Goal: Communication & Community: Answer question/provide support

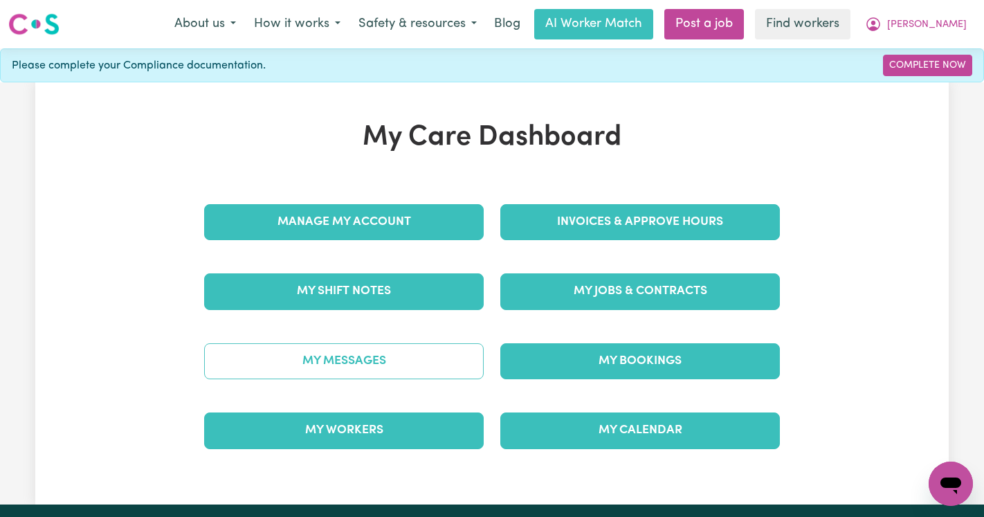
click at [343, 364] on link "My Messages" at bounding box center [344, 361] width 280 height 36
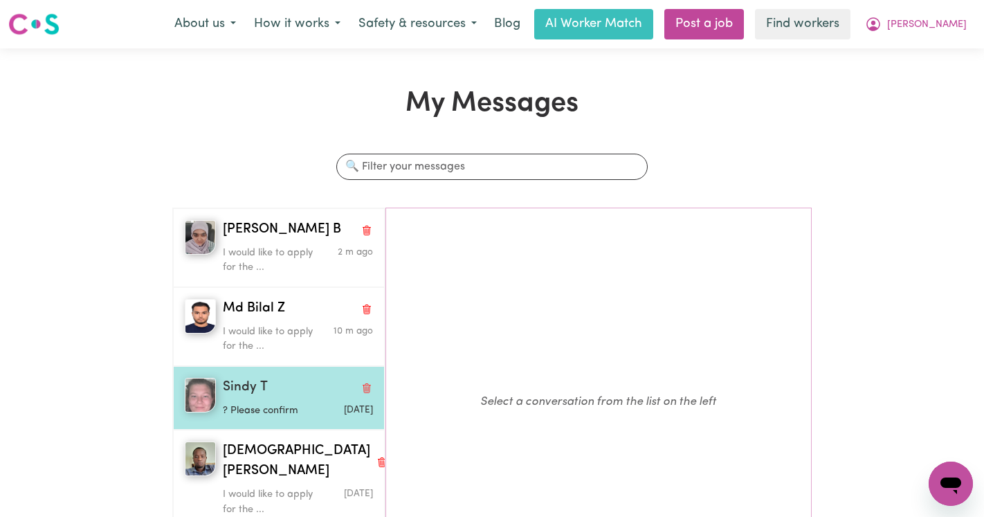
click at [290, 415] on p "? Please confirm" at bounding box center [273, 411] width 100 height 15
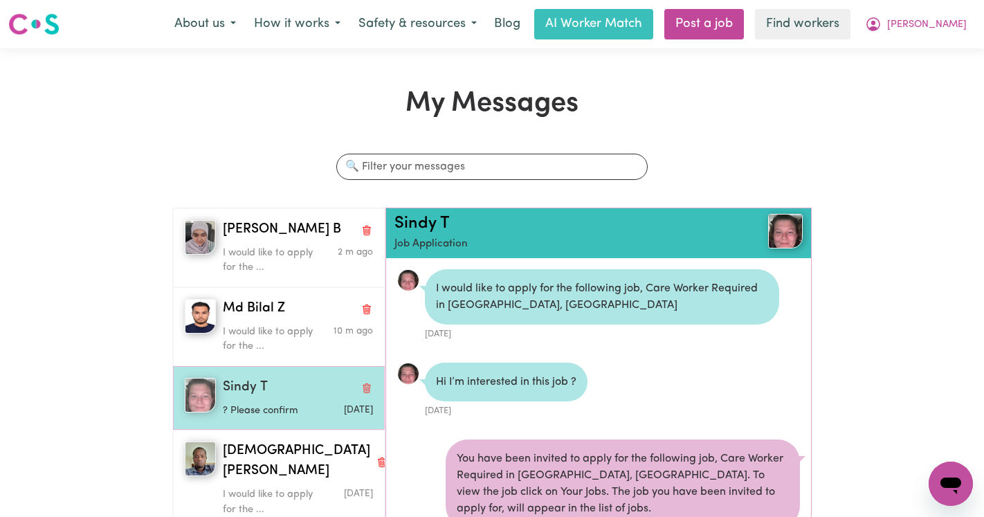
scroll to position [361, 0]
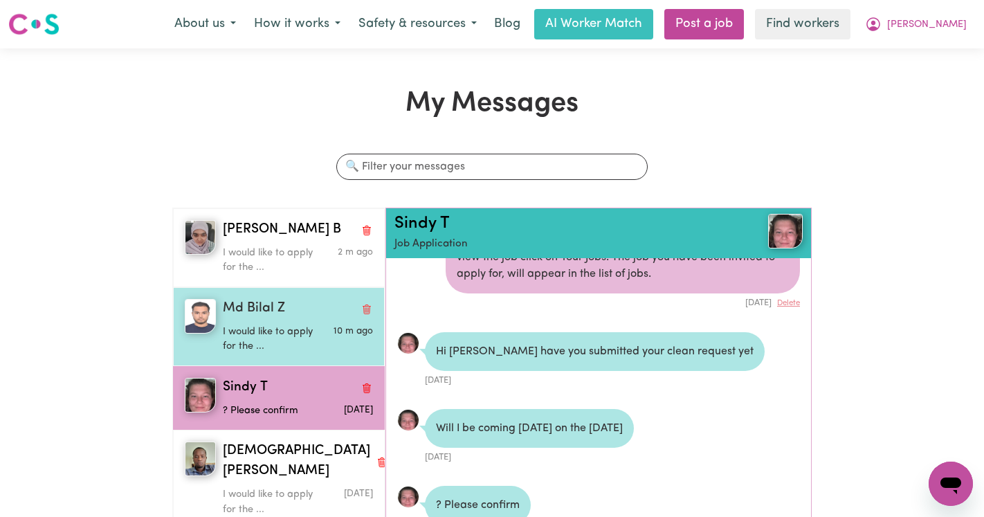
click at [283, 332] on p "I would like to apply for the ..." at bounding box center [273, 340] width 100 height 30
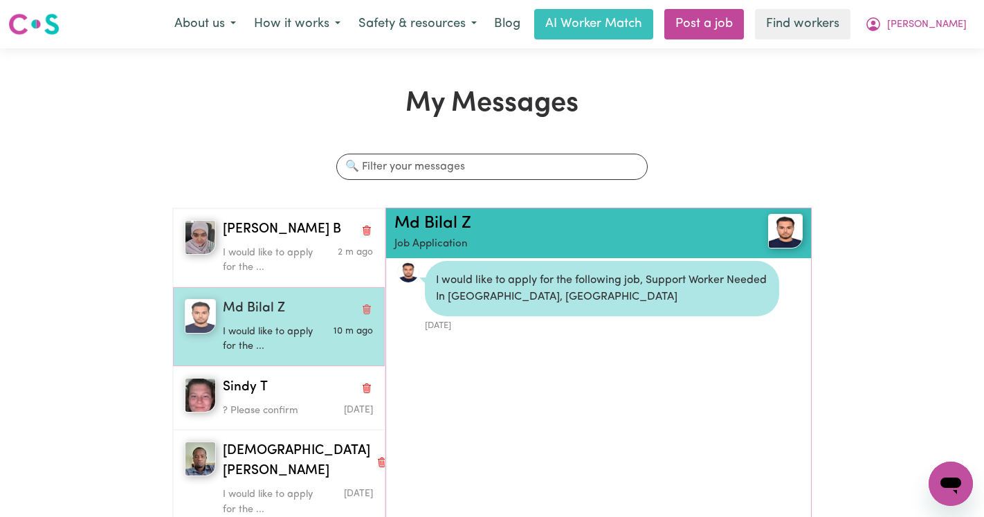
scroll to position [8, 0]
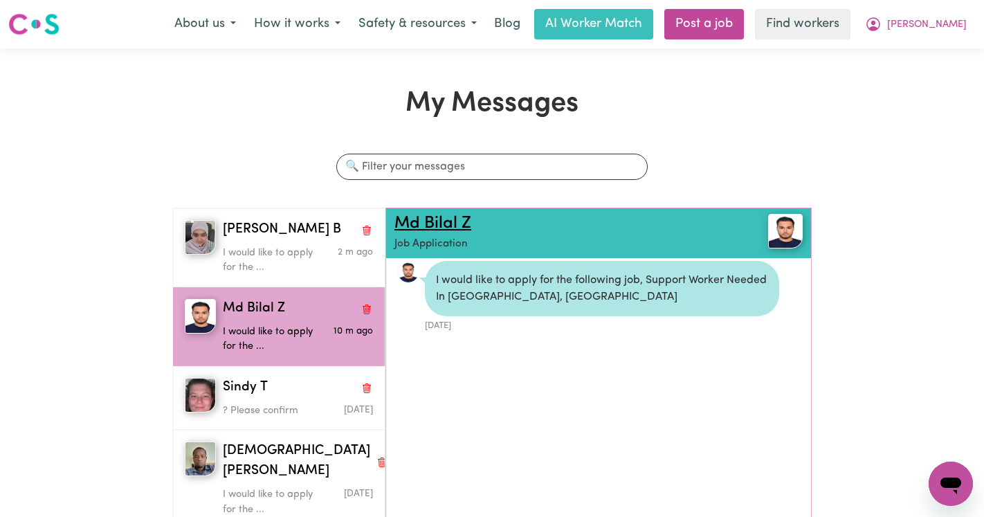
click at [416, 227] on link "Md Bilal Z" at bounding box center [433, 223] width 77 height 17
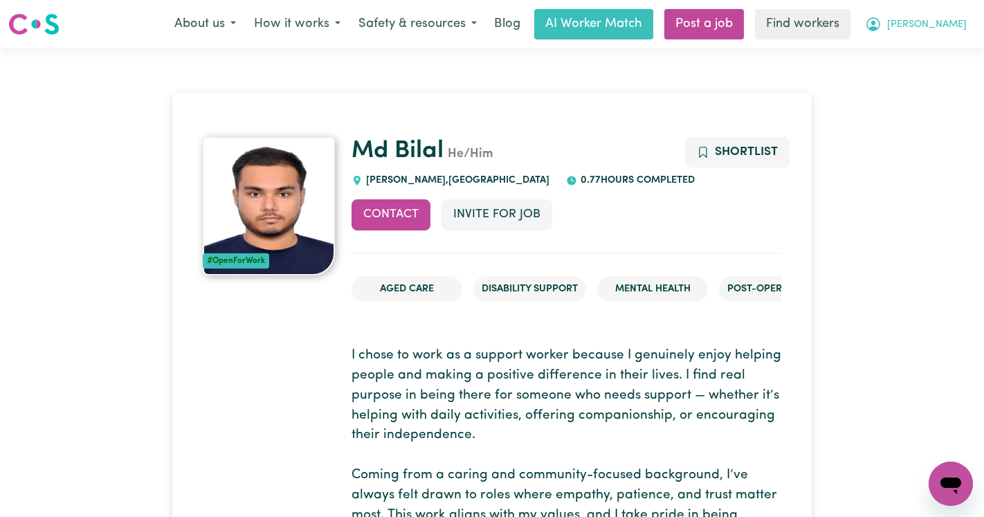
click at [958, 23] on span "[PERSON_NAME]" at bounding box center [927, 24] width 80 height 15
click at [894, 80] on link "Logout" at bounding box center [920, 79] width 109 height 26
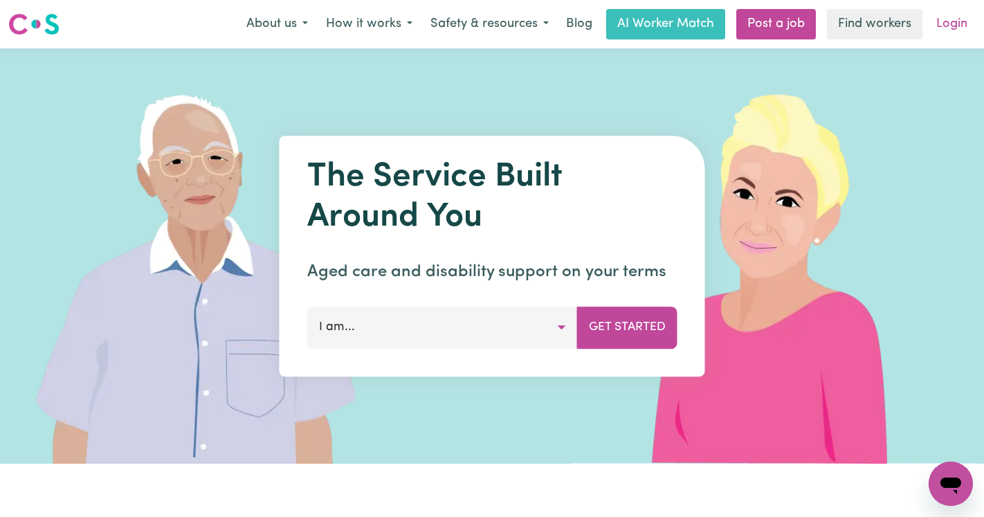
click at [959, 26] on link "Login" at bounding box center [952, 24] width 48 height 30
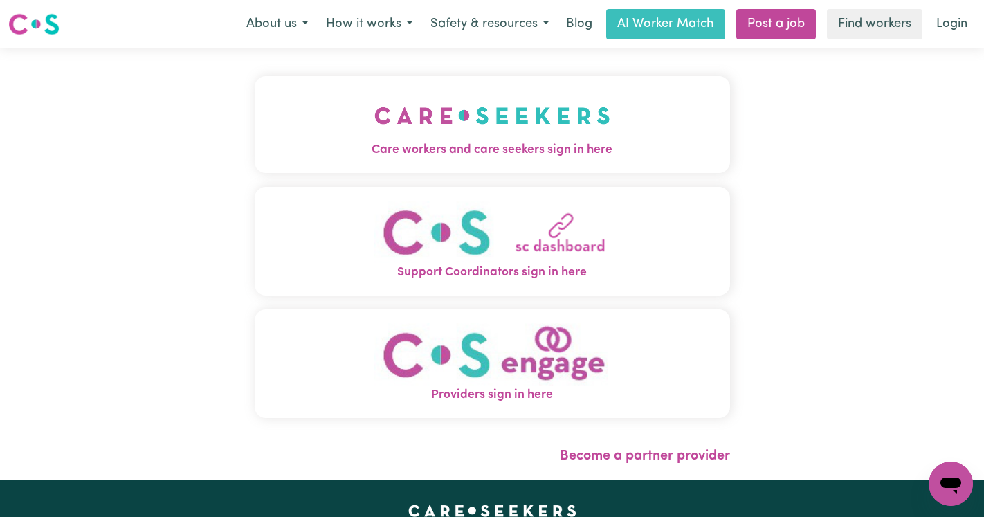
click at [486, 134] on img "Care workers and care seekers sign in here" at bounding box center [493, 115] width 236 height 51
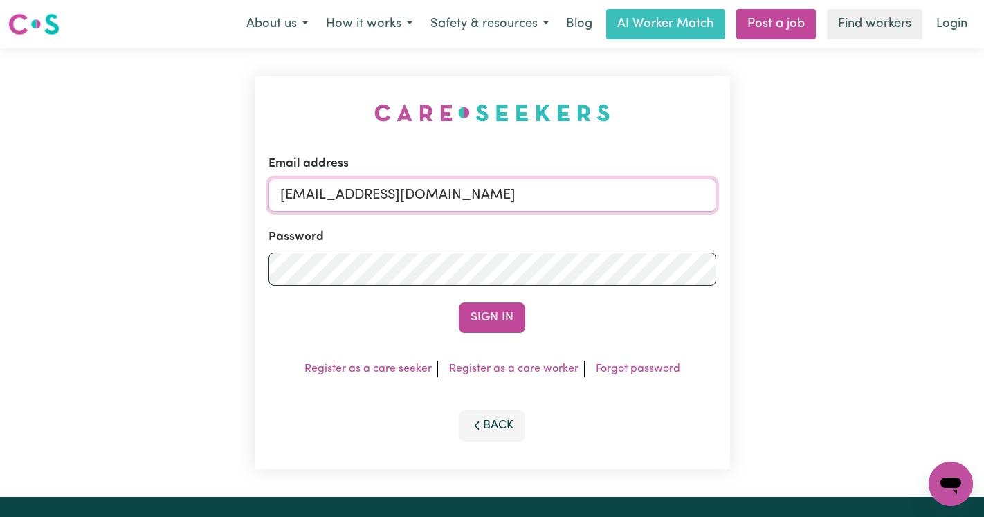
drag, startPoint x: 640, startPoint y: 192, endPoint x: 355, endPoint y: 192, distance: 285.2
click at [355, 192] on input "[EMAIL_ADDRESS][DOMAIN_NAME]" at bounding box center [493, 195] width 448 height 33
paste input "SarwanRoopraPAWA@careseekers.com.au"
type input "[EMAIL_ADDRESS][DOMAIN_NAME]"
click at [459, 303] on button "Sign In" at bounding box center [492, 318] width 66 height 30
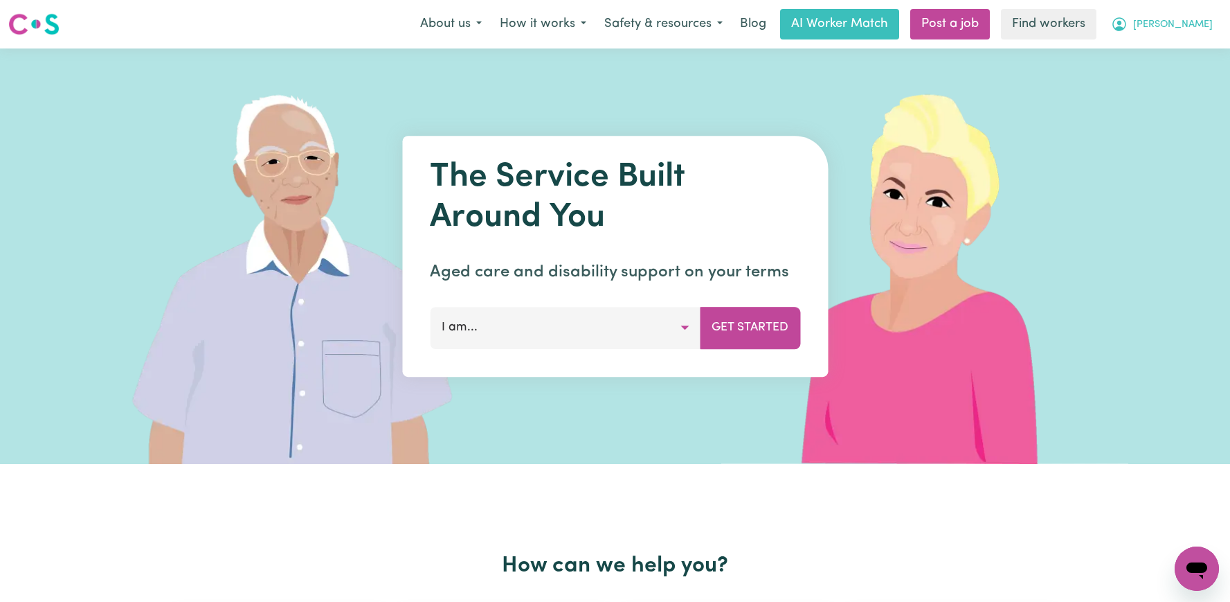
click at [1182, 17] on button "[PERSON_NAME]" at bounding box center [1162, 24] width 120 height 29
click at [1177, 87] on link "Logout" at bounding box center [1166, 79] width 109 height 26
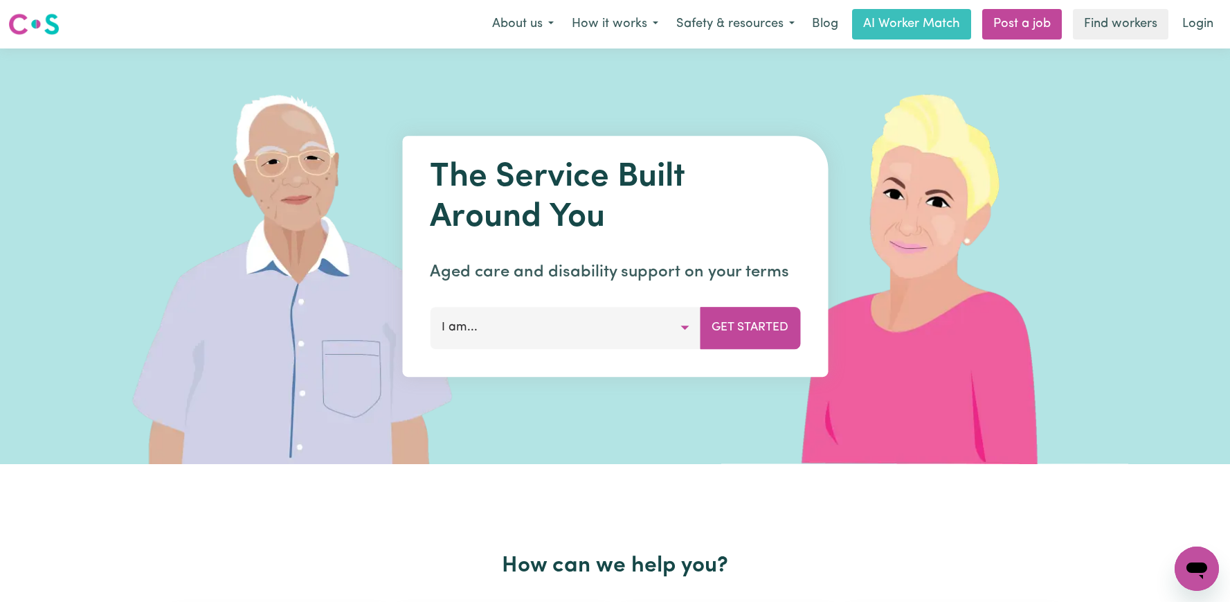
click at [1194, 45] on nav "Menu About us How it works Safety & resources Blog AI Worker Match Post a job F…" at bounding box center [615, 24] width 1230 height 48
click at [1194, 42] on nav "Menu About us How it works Safety & resources Blog AI Worker Match Post a job F…" at bounding box center [615, 24] width 1230 height 48
click at [1194, 22] on link "Login" at bounding box center [1198, 24] width 48 height 30
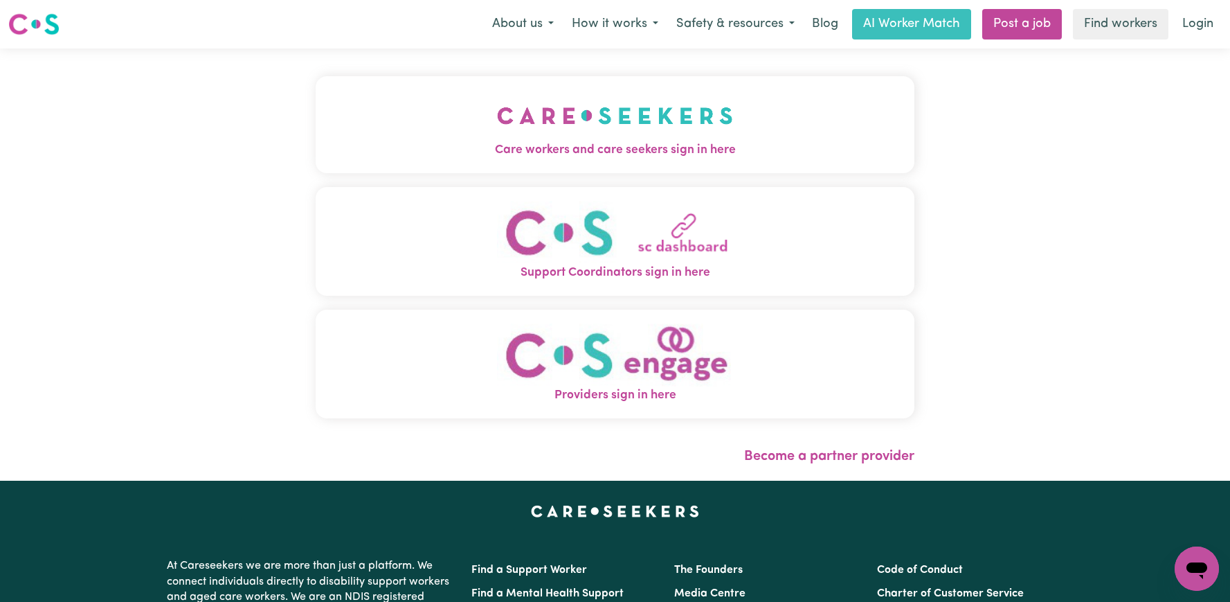
click at [632, 104] on button "Care workers and care seekers sign in here" at bounding box center [615, 124] width 599 height 97
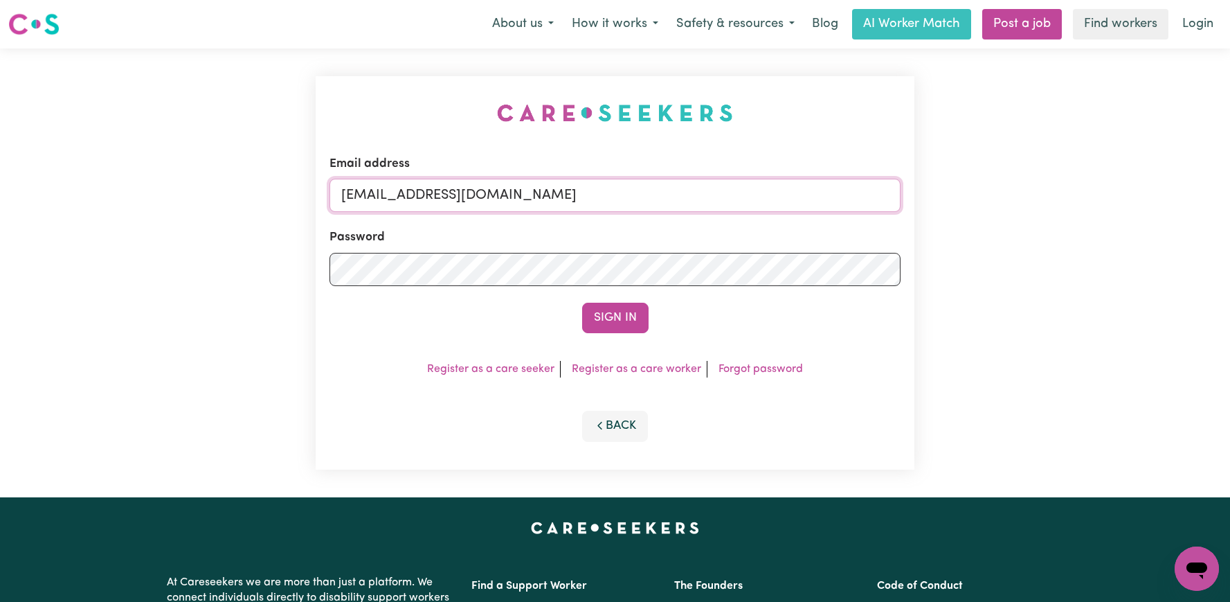
drag, startPoint x: 806, startPoint y: 195, endPoint x: 413, endPoint y: 192, distance: 393.9
click at [413, 192] on input "superuser~VictorVargasVC@careseekers.com.au" at bounding box center [615, 195] width 571 height 33
paste input "SarwanRoopraPAWA"
type input "superuser~SarwanRoopraPAWA@careseekers.com.au"
click at [582, 303] on button "Sign In" at bounding box center [615, 318] width 66 height 30
